Goal: Transaction & Acquisition: Obtain resource

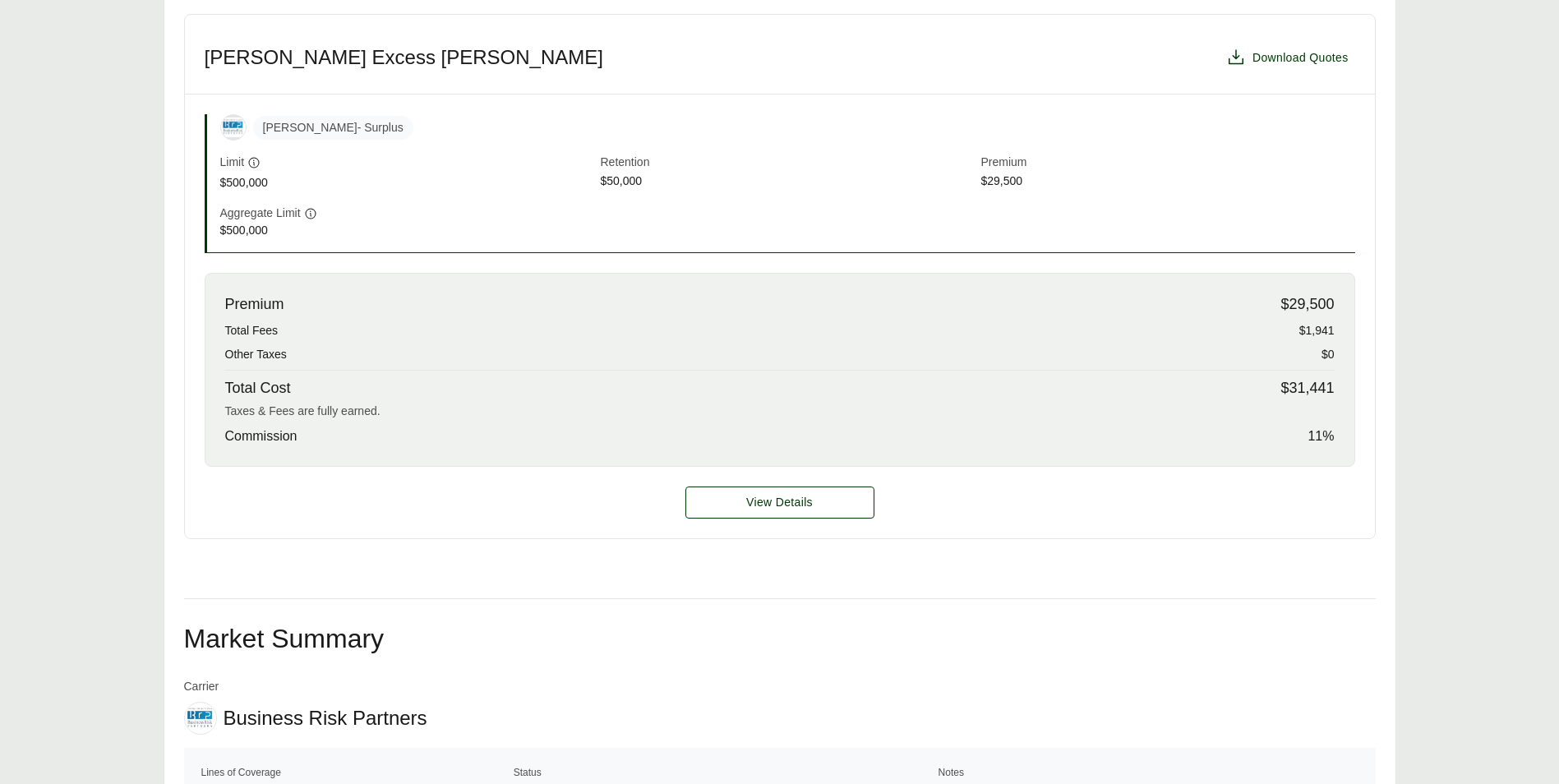
scroll to position [575, 0]
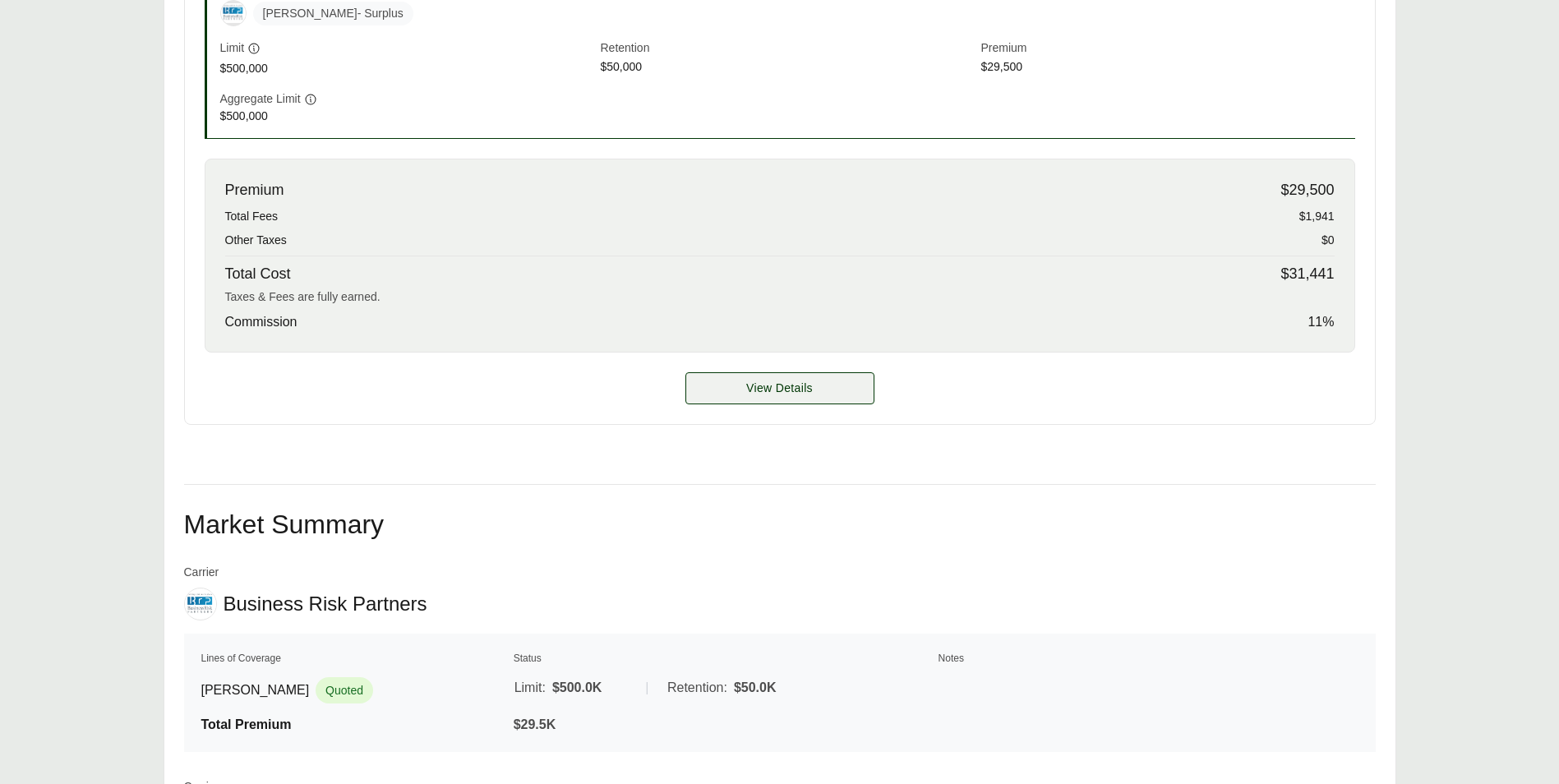
click at [793, 386] on span "View Details" at bounding box center [779, 388] width 67 height 17
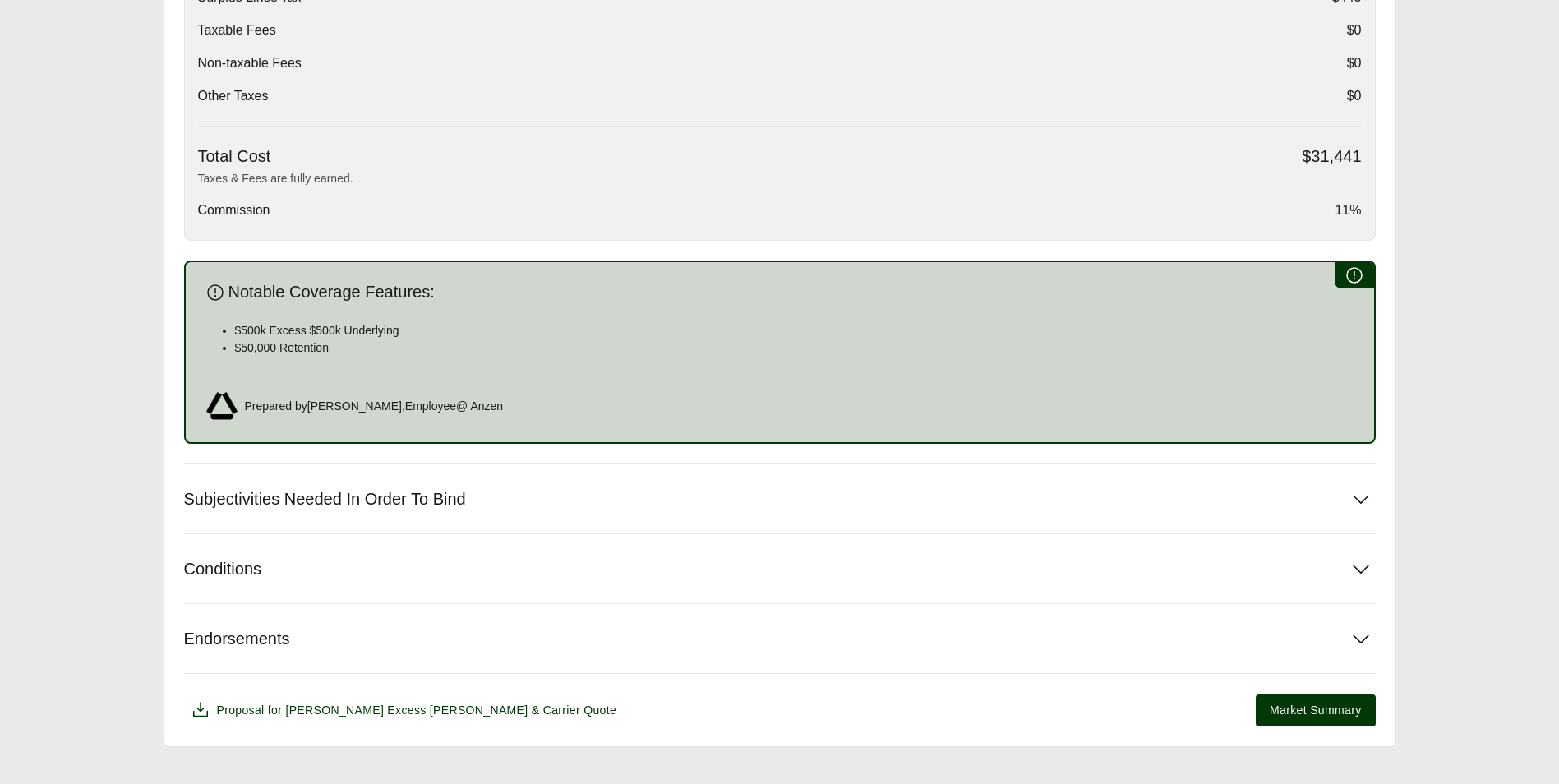
scroll to position [737, 0]
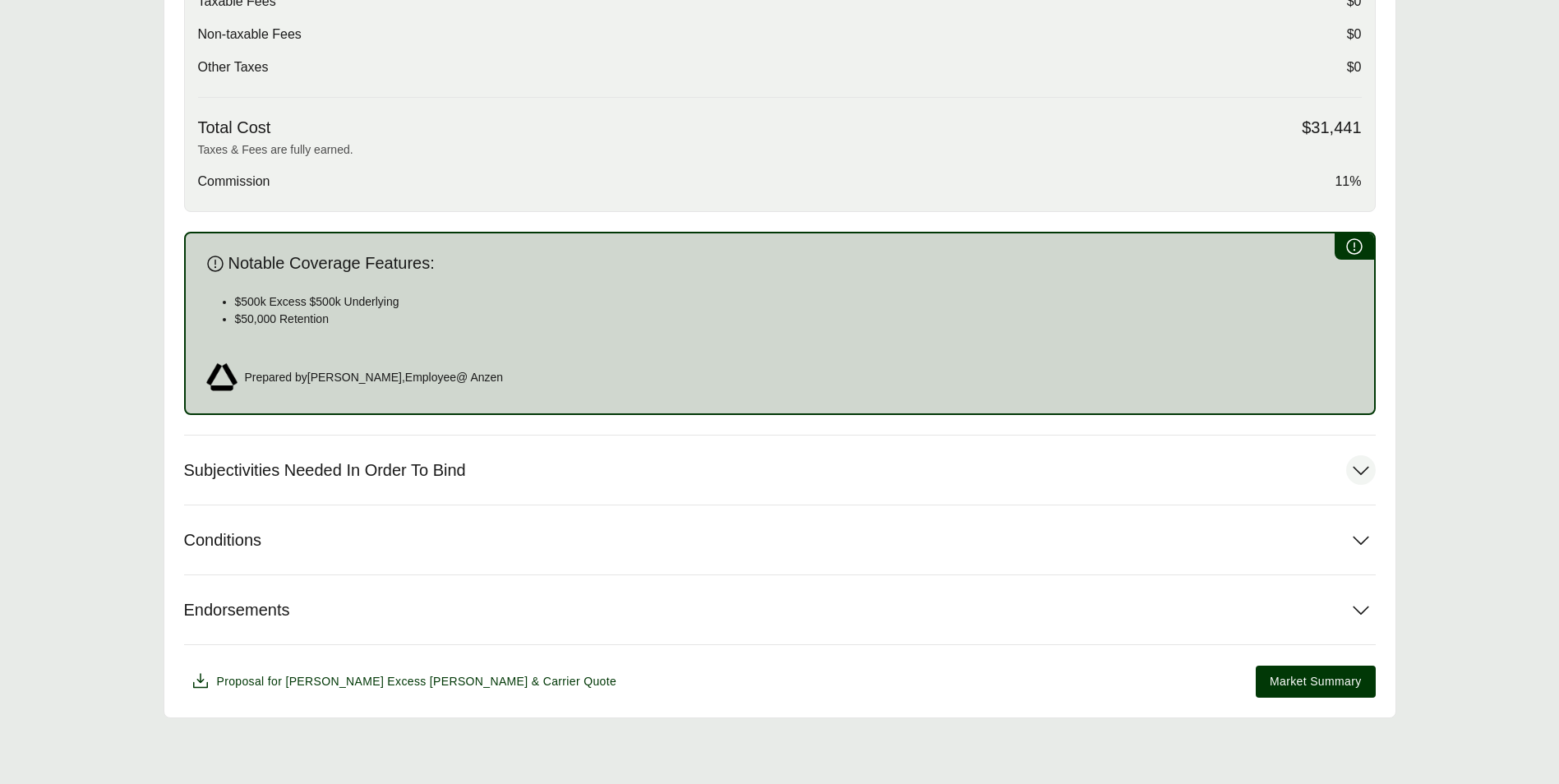
click at [1358, 462] on icon at bounding box center [1361, 469] width 29 height 29
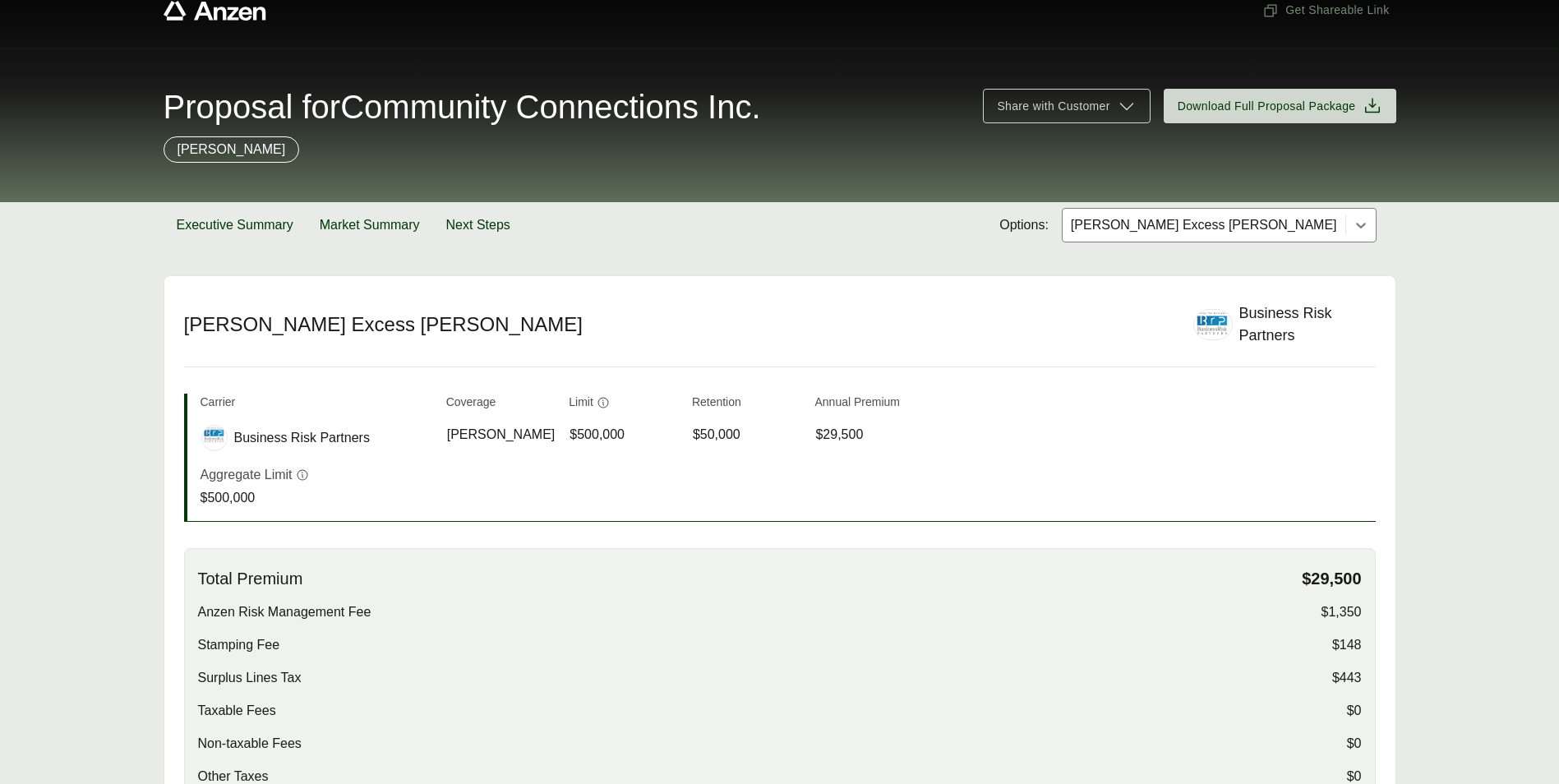
scroll to position [0, 0]
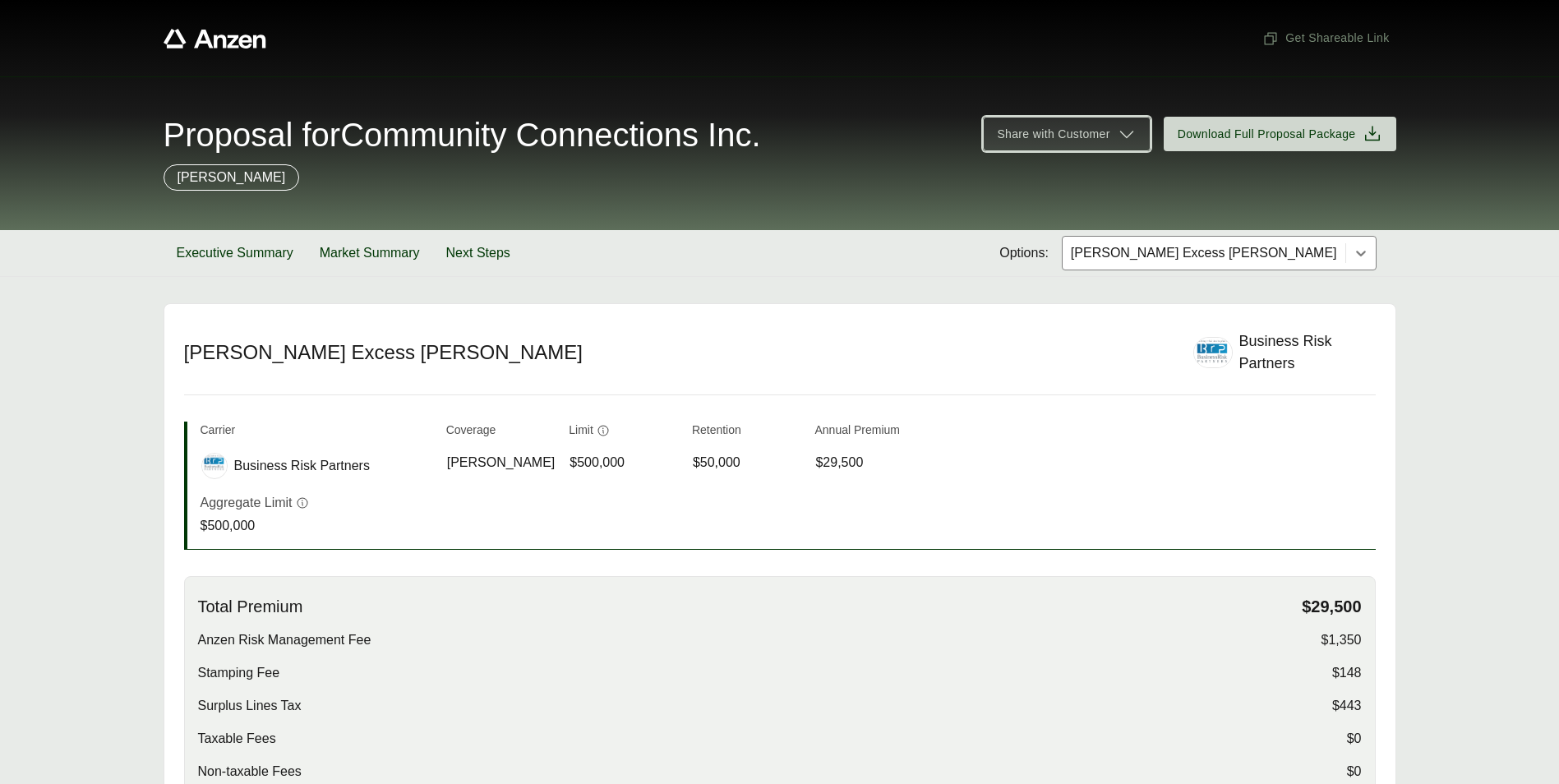
click at [1117, 136] on icon at bounding box center [1127, 134] width 20 height 20
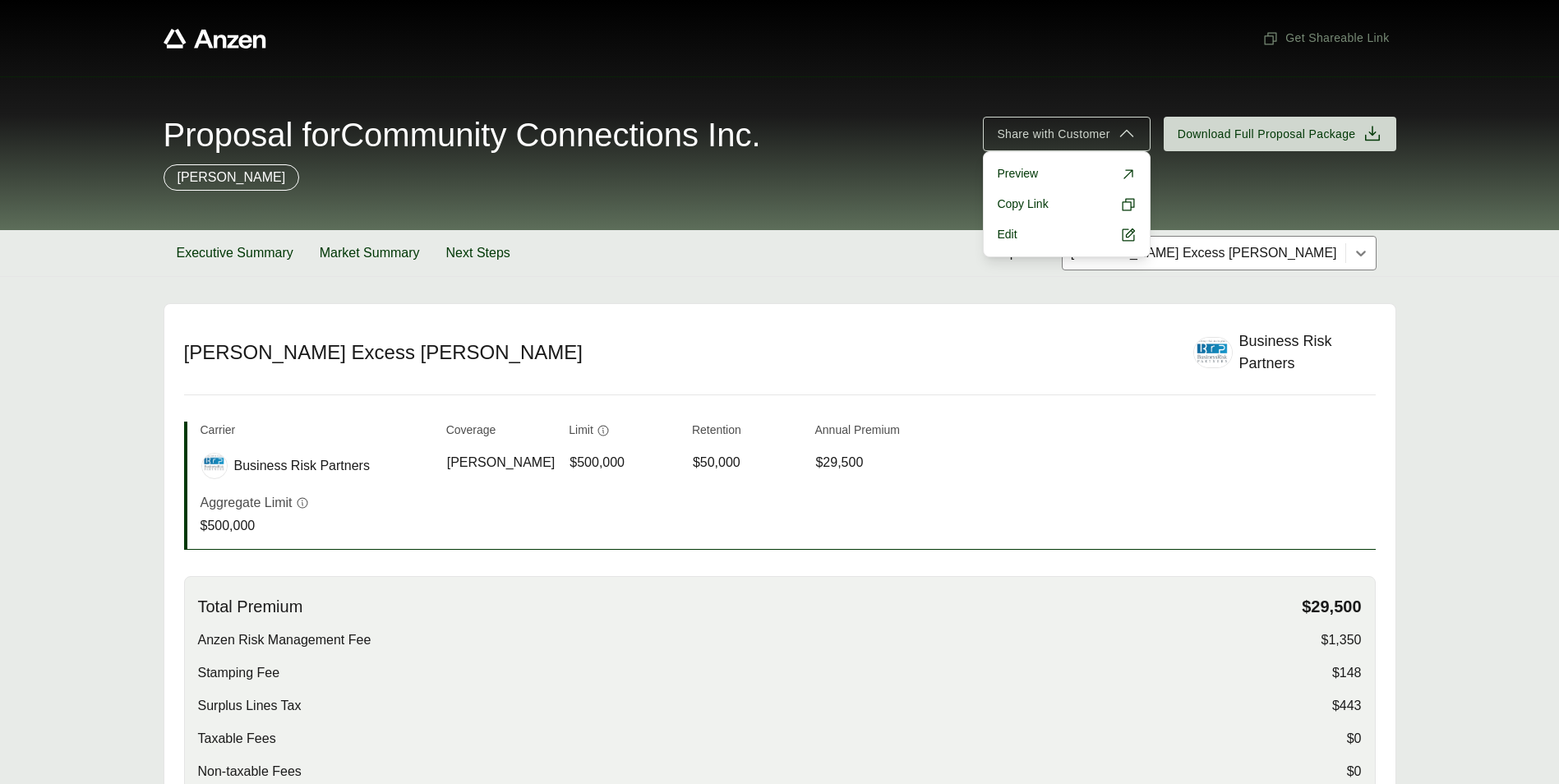
click at [1047, 69] on div "Get Shareable Link" at bounding box center [780, 38] width 1233 height 76
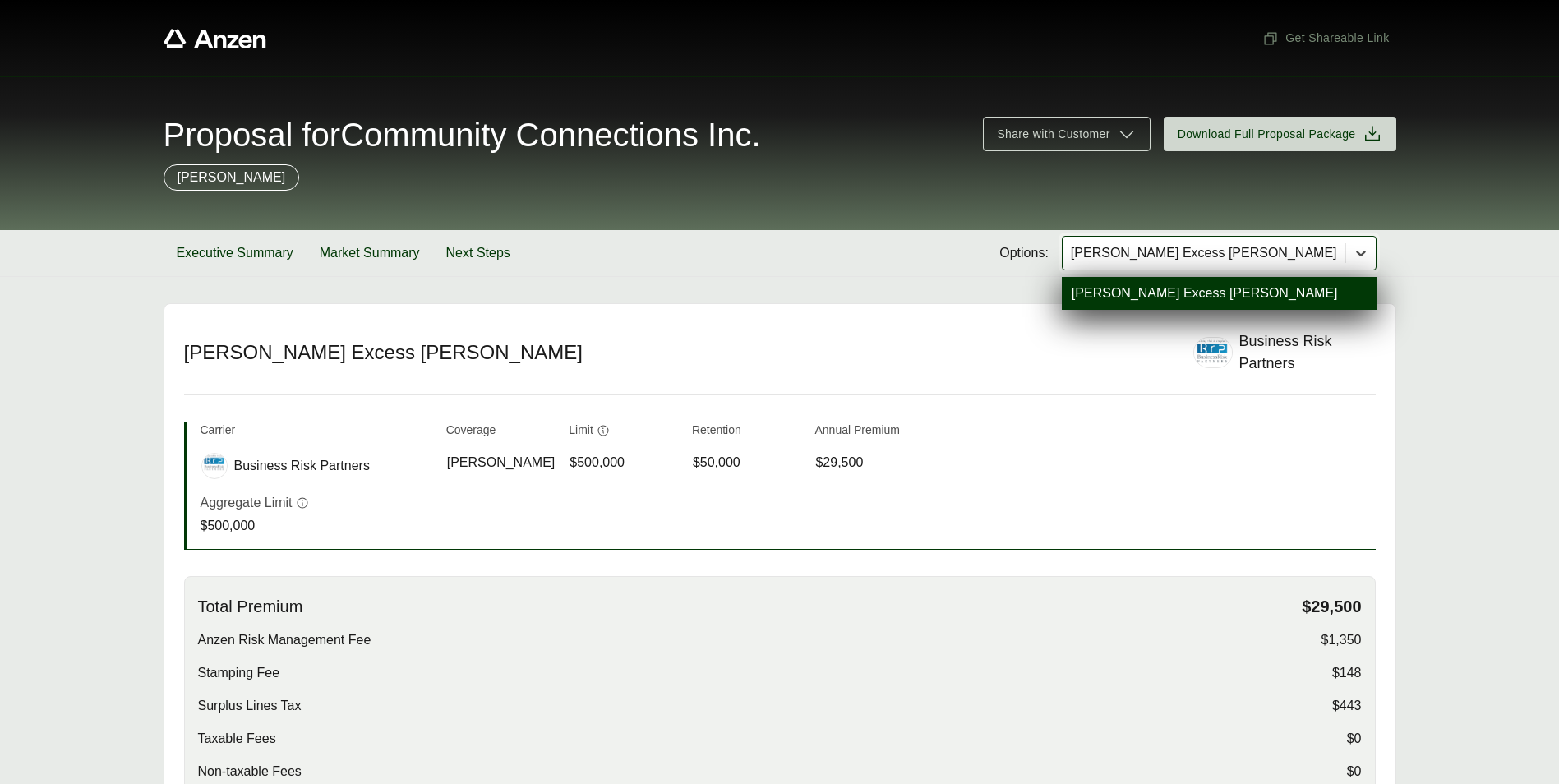
click at [1366, 251] on icon at bounding box center [1361, 252] width 16 height 16
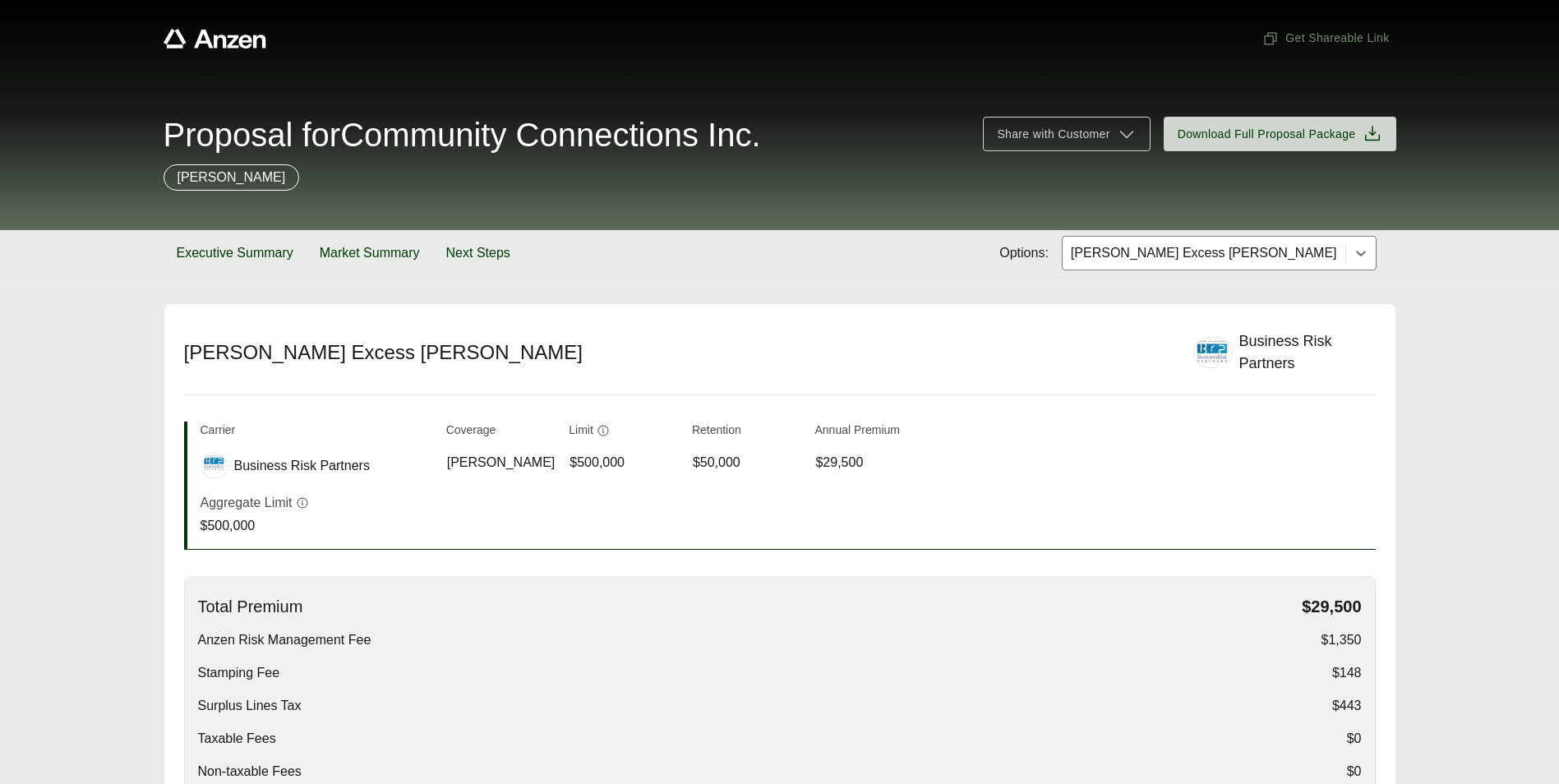
click at [952, 227] on div "Proposal for Community Connections Inc. Share with Customer Download Full Propo…" at bounding box center [779, 153] width 1559 height 154
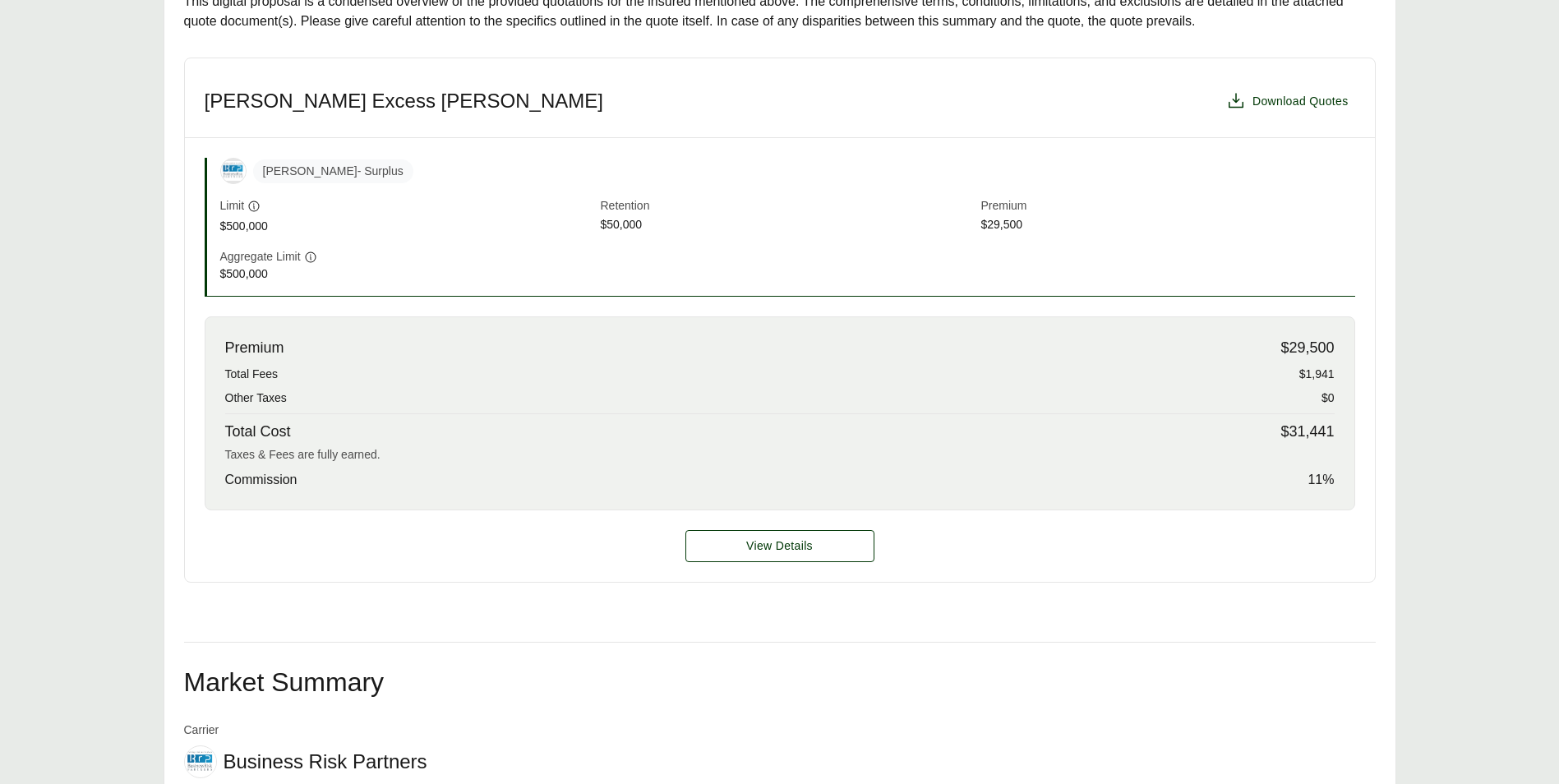
scroll to position [246, 0]
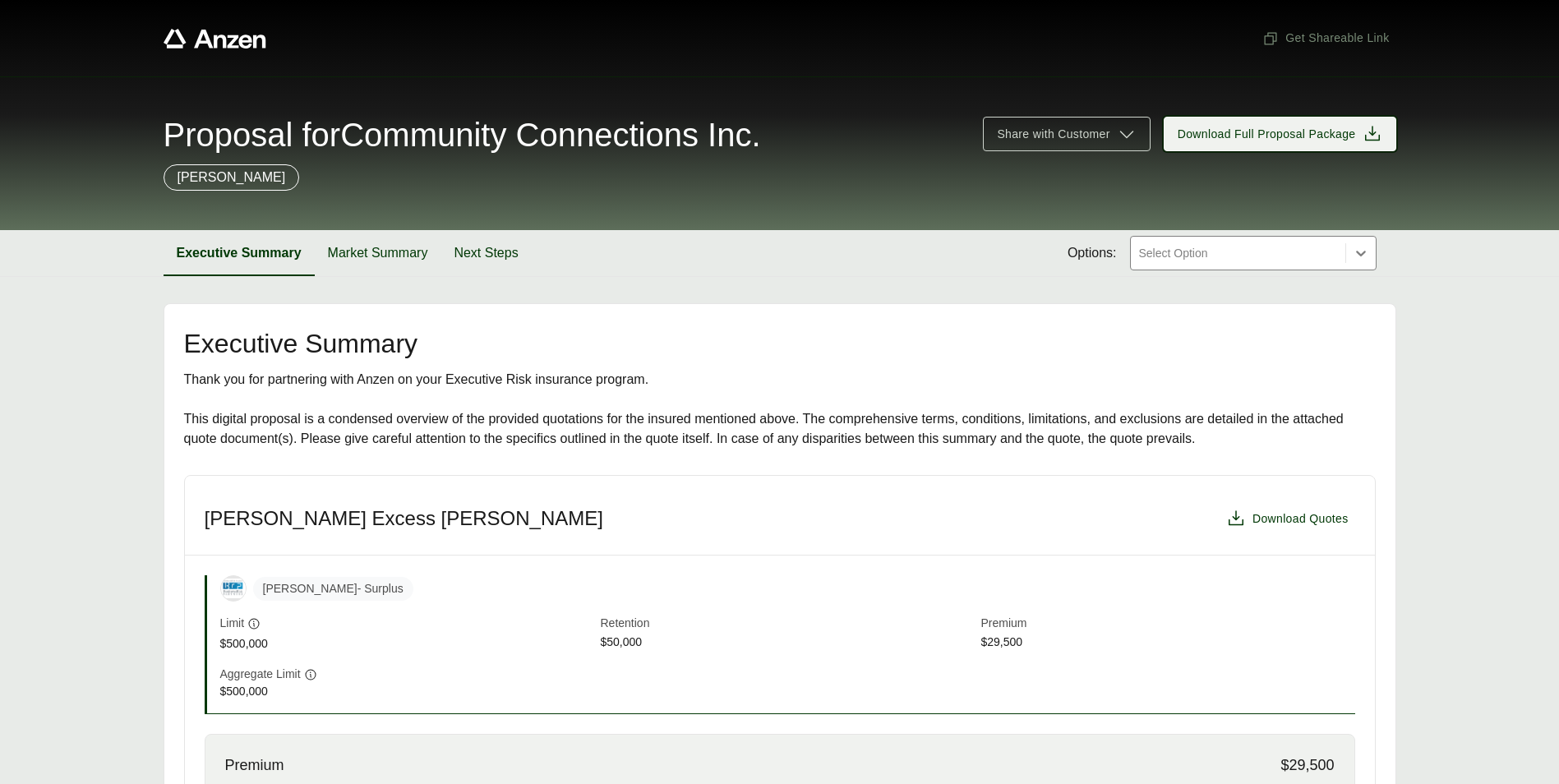
click at [1370, 135] on icon at bounding box center [1372, 134] width 20 height 20
